Goal: Understand process/instructions: Understand process/instructions

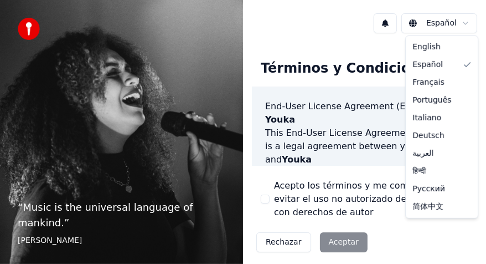
click at [450, 23] on html "“ Music is the universal language of mankind. ” Henry Wadsworth Longfellow Espa…" at bounding box center [243, 132] width 486 height 264
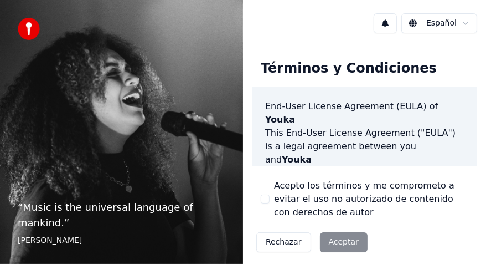
click at [338, 242] on div "Rechazar Aceptar" at bounding box center [312, 242] width 120 height 29
click at [341, 242] on div "Rechazar Aceptar" at bounding box center [312, 242] width 120 height 29
click at [331, 242] on div "Rechazar Aceptar" at bounding box center [312, 242] width 120 height 29
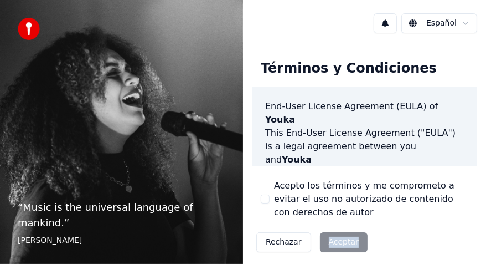
click at [332, 242] on div "Rechazar Aceptar" at bounding box center [312, 242] width 120 height 29
click at [289, 245] on button "Rechazar" at bounding box center [283, 242] width 55 height 20
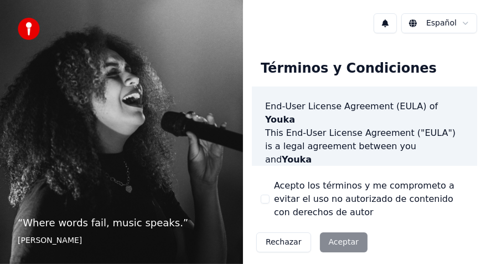
click at [332, 240] on div "Rechazar Aceptar" at bounding box center [312, 242] width 120 height 29
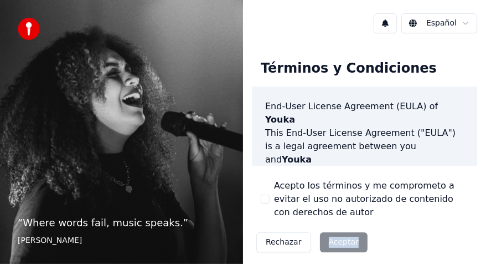
click at [332, 240] on div "Rechazar Aceptar" at bounding box center [312, 242] width 120 height 29
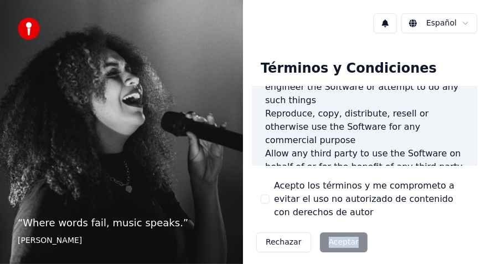
scroll to position [1184, 0]
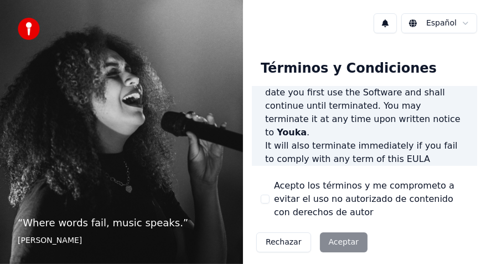
click at [333, 193] on label "Acepto los términos y me comprometo a evitar el uso no autorizado de contenido …" at bounding box center [371, 199] width 194 height 40
click at [270, 194] on button "Acepto los términos y me comprometo a evitar el uso no autorizado de contenido …" at bounding box center [265, 198] width 9 height 9
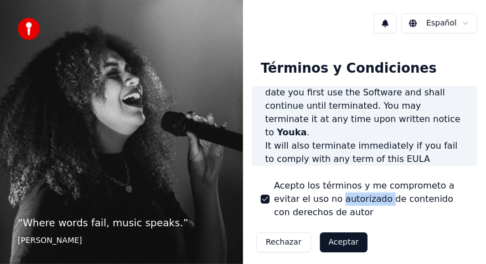
click at [333, 193] on label "Acepto los términos y me comprometo a evitar el uso no autorizado de contenido …" at bounding box center [371, 199] width 194 height 40
click at [270, 194] on button "Acepto los términos y me comprometo a evitar el uso no autorizado de contenido …" at bounding box center [265, 198] width 9 height 9
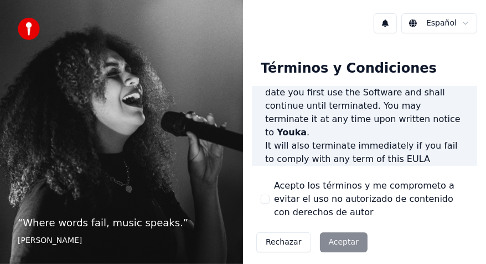
click at [322, 243] on div "Rechazar Aceptar" at bounding box center [312, 242] width 120 height 29
click at [323, 243] on div "Rechazar Aceptar" at bounding box center [312, 242] width 120 height 29
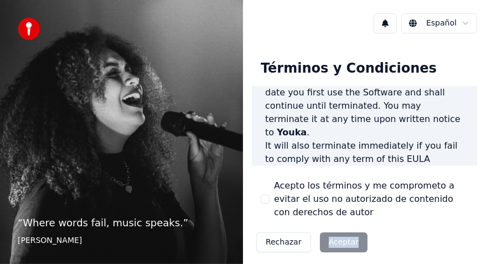
click at [323, 243] on div "Rechazar Aceptar" at bounding box center [312, 242] width 120 height 29
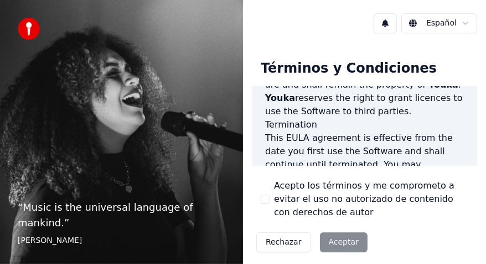
scroll to position [1184, 0]
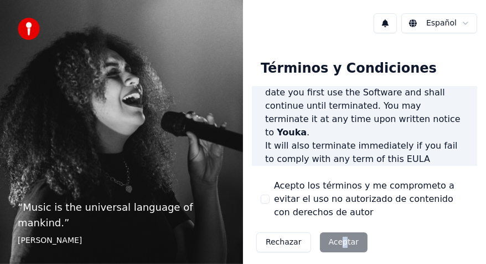
click at [340, 244] on div "Rechazar Aceptar" at bounding box center [312, 242] width 120 height 29
click at [342, 233] on div "Rechazar Aceptar" at bounding box center [312, 242] width 120 height 29
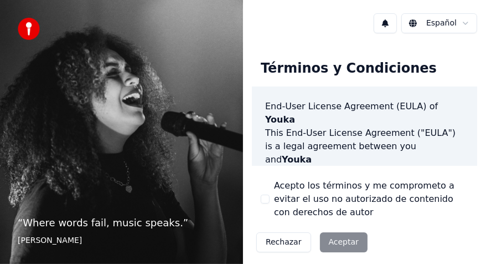
click at [281, 245] on button "Rechazar" at bounding box center [283, 242] width 55 height 20
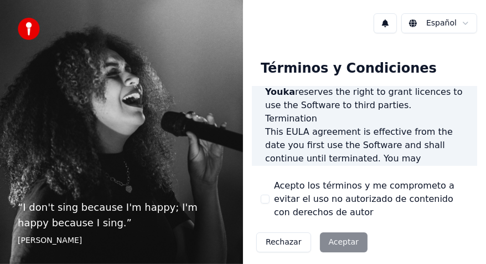
scroll to position [1184, 0]
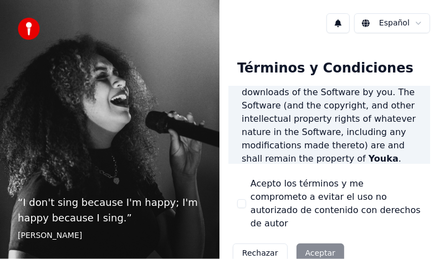
click at [321, 240] on div "Rechazar Aceptar" at bounding box center [288, 253] width 120 height 29
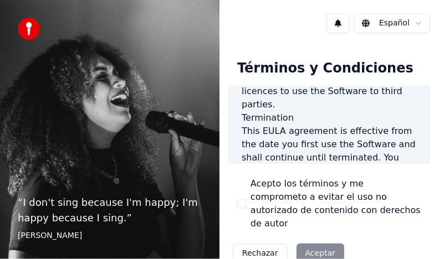
scroll to position [1322, 0]
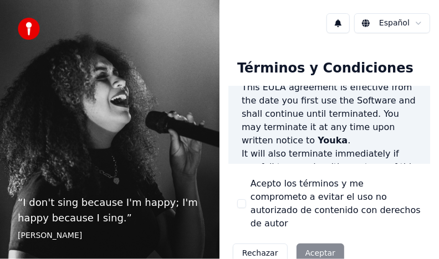
click at [298, 239] on div "Rechazar Aceptar" at bounding box center [288, 253] width 120 height 29
click at [299, 239] on div "Rechazar Aceptar" at bounding box center [288, 253] width 120 height 29
click at [320, 239] on div "Rechazar Aceptar" at bounding box center [288, 253] width 120 height 29
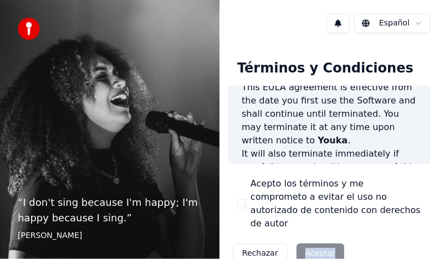
click at [320, 239] on div "Rechazar Aceptar" at bounding box center [288, 253] width 120 height 29
click at [331, 243] on div "Rechazar Aceptar" at bounding box center [288, 253] width 120 height 29
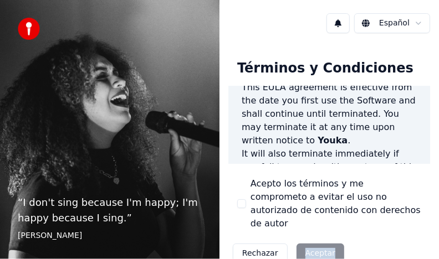
click at [270, 244] on button "Rechazar" at bounding box center [260, 254] width 55 height 20
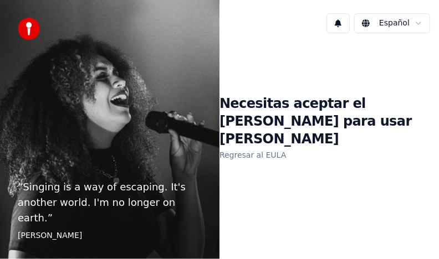
click at [383, 120] on h1 "Necesitas aceptar el [PERSON_NAME] para usar [PERSON_NAME]" at bounding box center [328, 121] width 219 height 53
